Goal: Navigation & Orientation: Find specific page/section

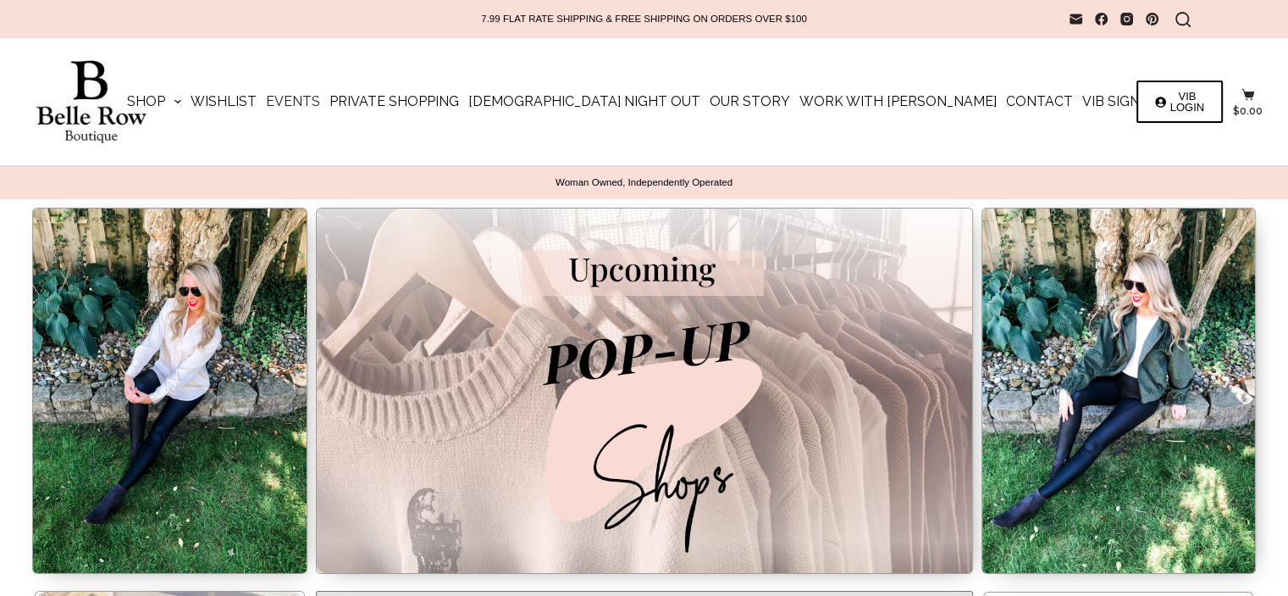
click at [325, 106] on link "Events" at bounding box center [294, 101] width 64 height 127
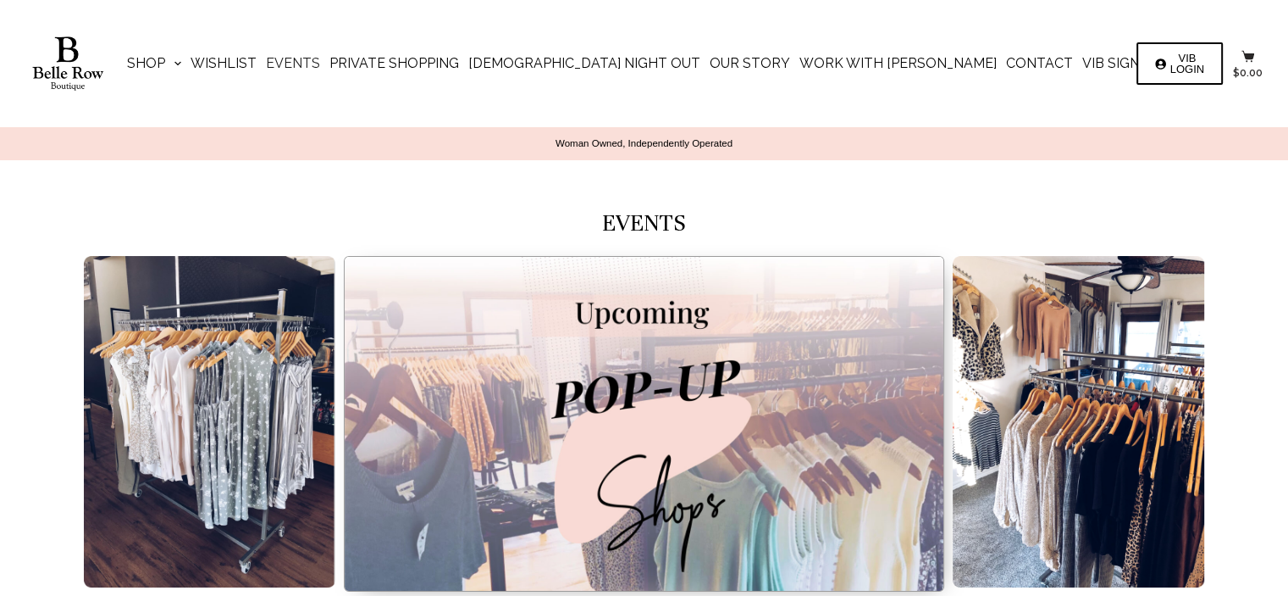
click at [44, 56] on img at bounding box center [67, 63] width 85 height 54
click at [61, 55] on img at bounding box center [67, 63] width 85 height 54
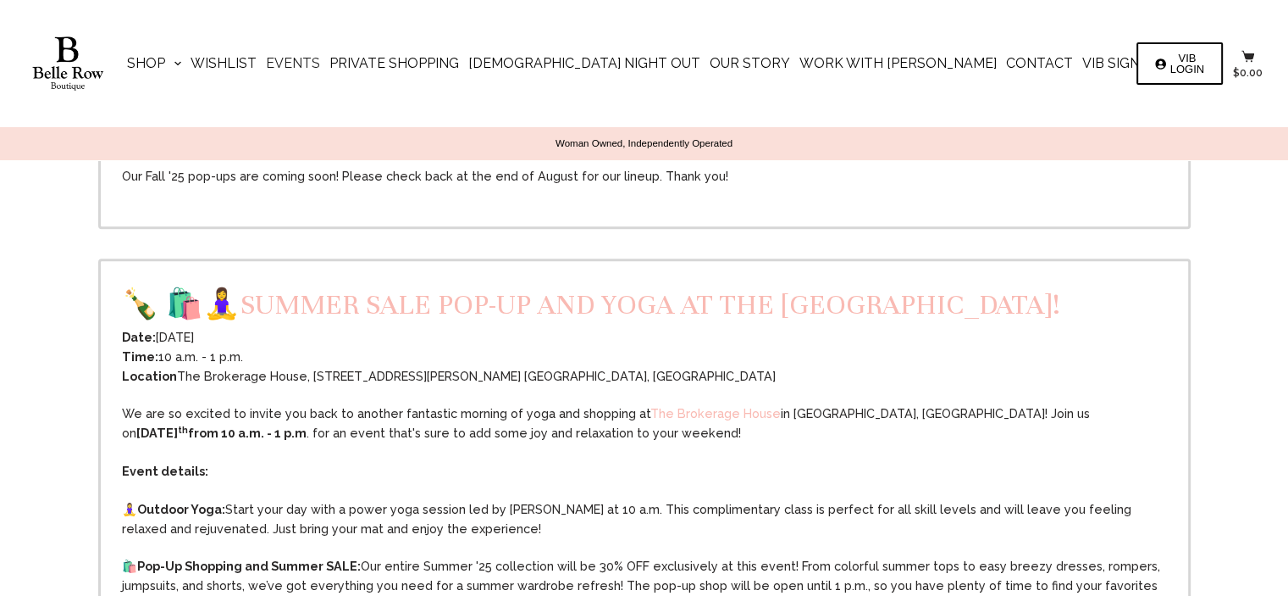
scroll to position [1186, 0]
